Goal: Navigation & Orientation: Find specific page/section

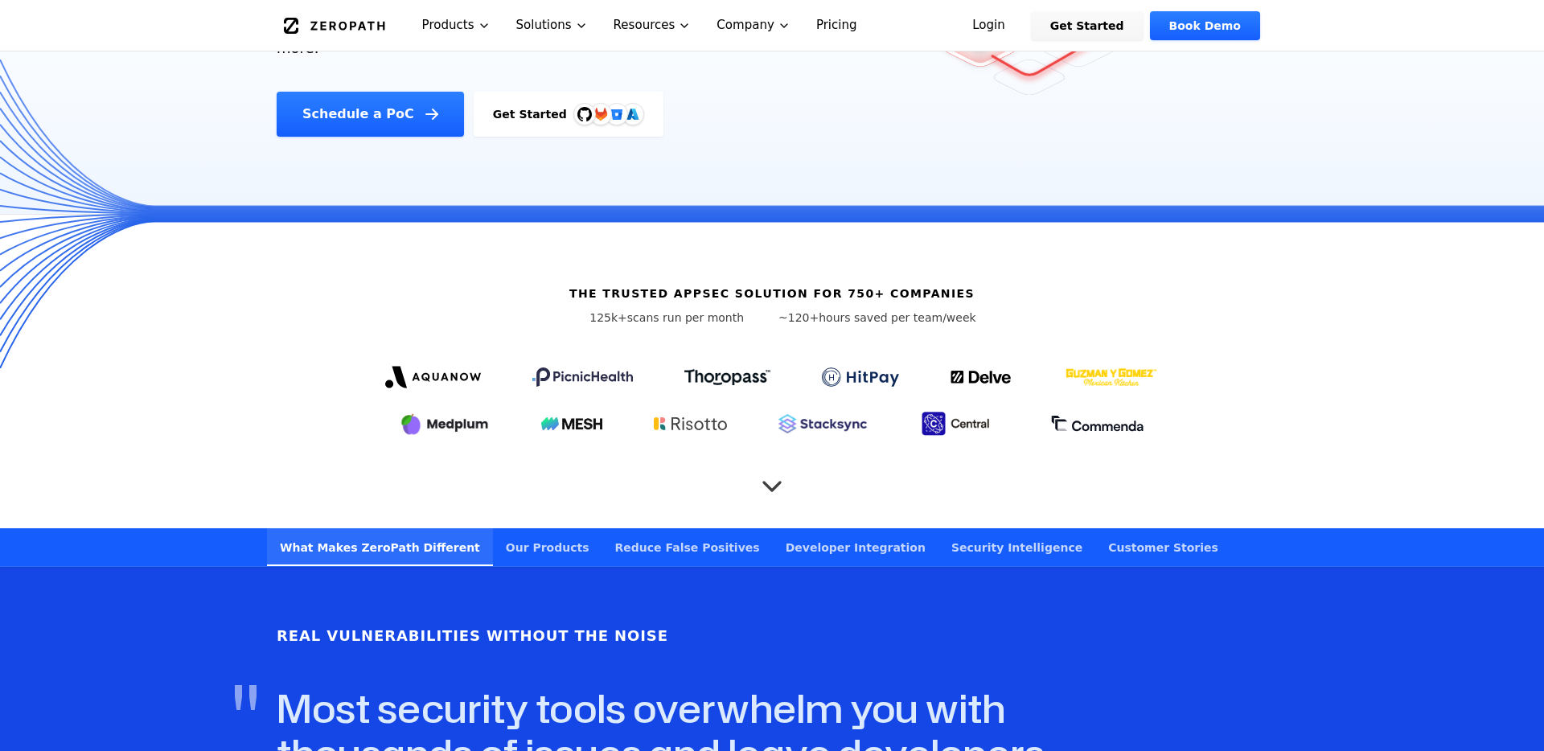
scroll to position [483, 0]
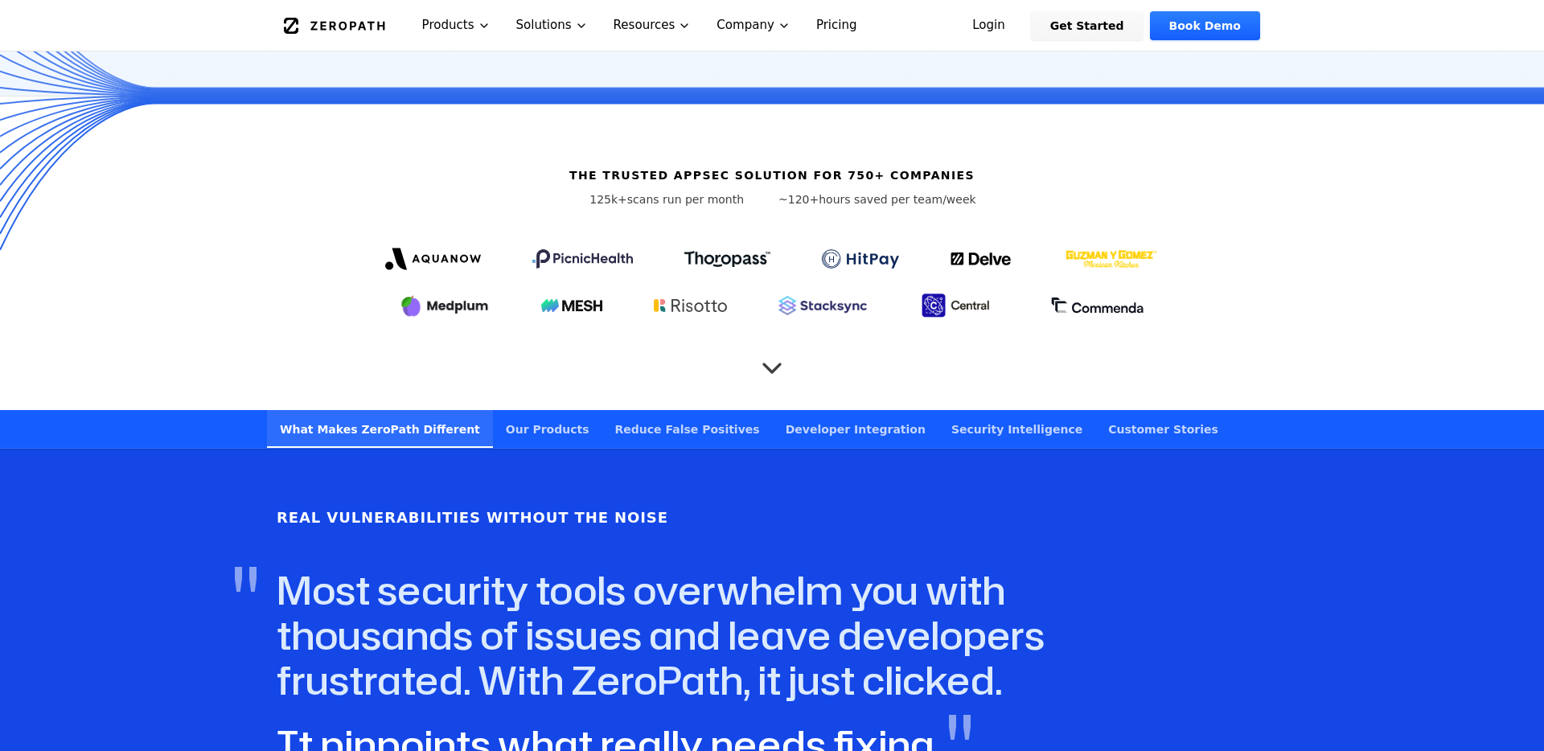
click at [534, 410] on link "Our Products" at bounding box center [547, 429] width 109 height 38
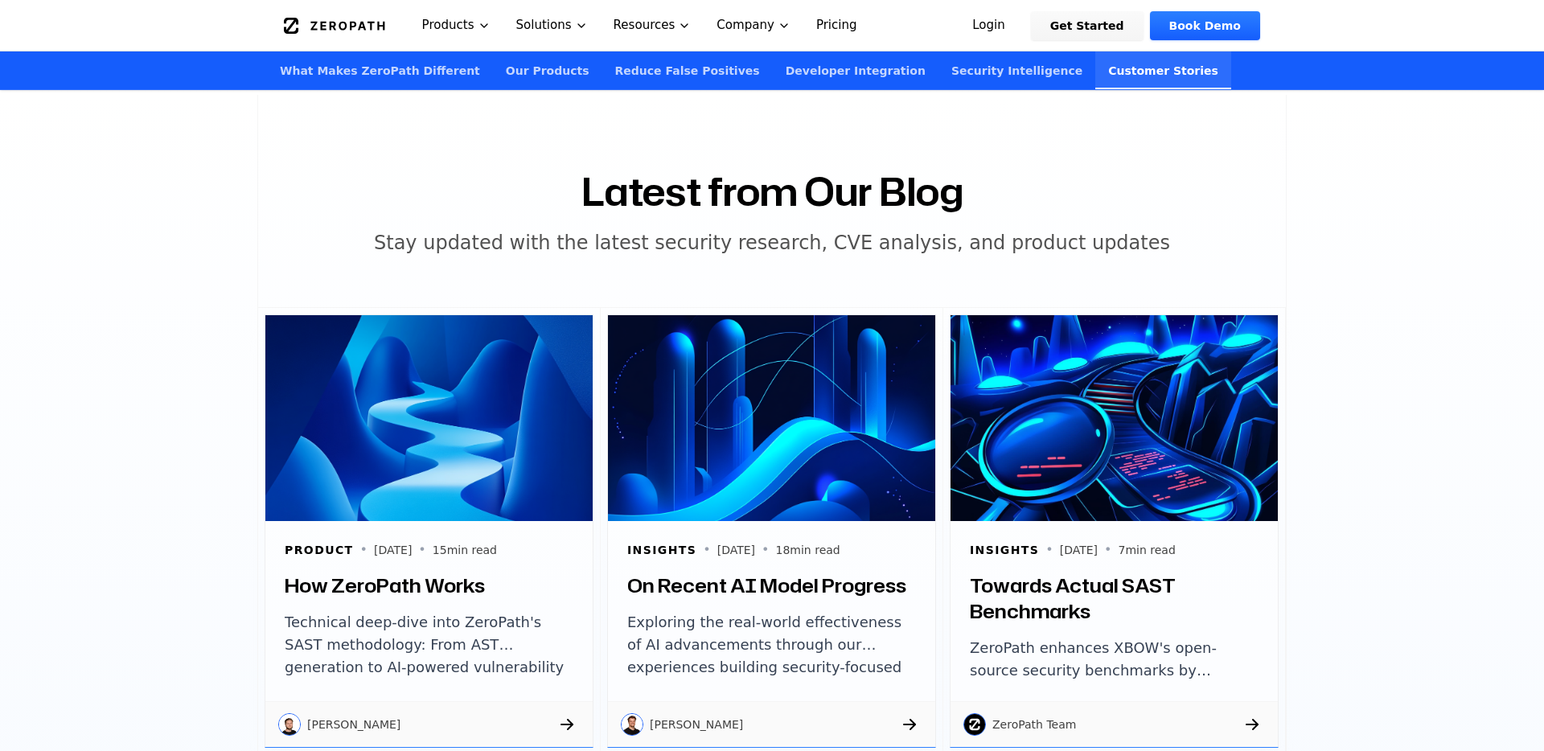
scroll to position [5264, 0]
